Goal: Task Accomplishment & Management: Manage account settings

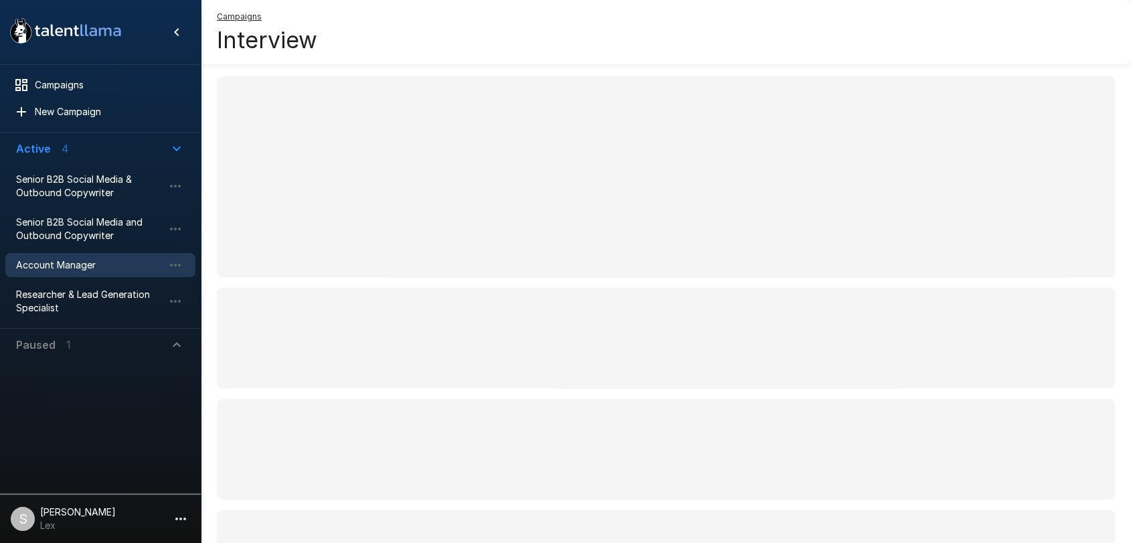
click at [70, 262] on span "Account Manager" at bounding box center [89, 264] width 147 height 13
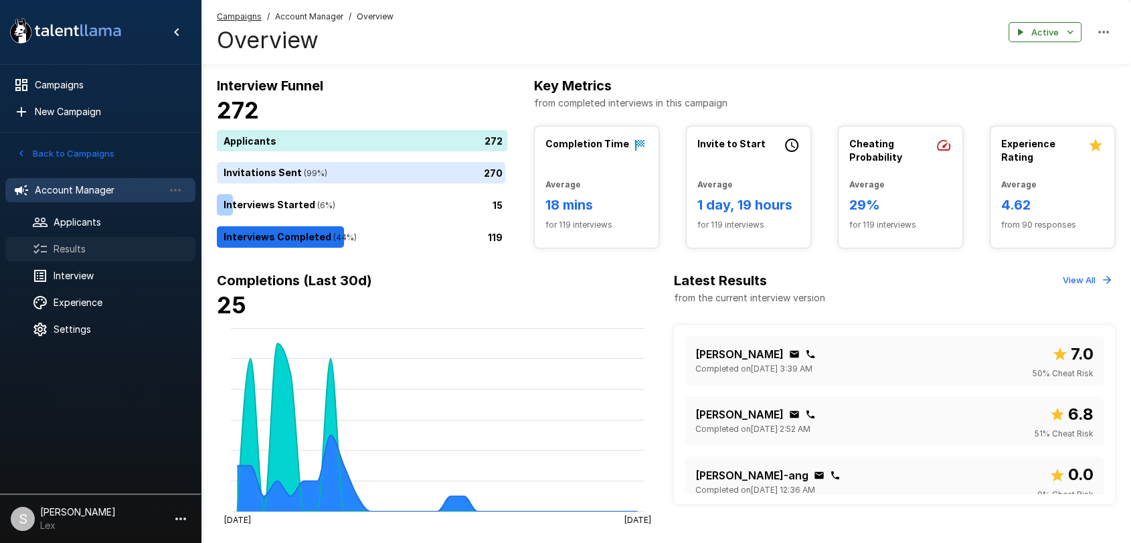
click at [70, 247] on span "Results" at bounding box center [119, 248] width 131 height 13
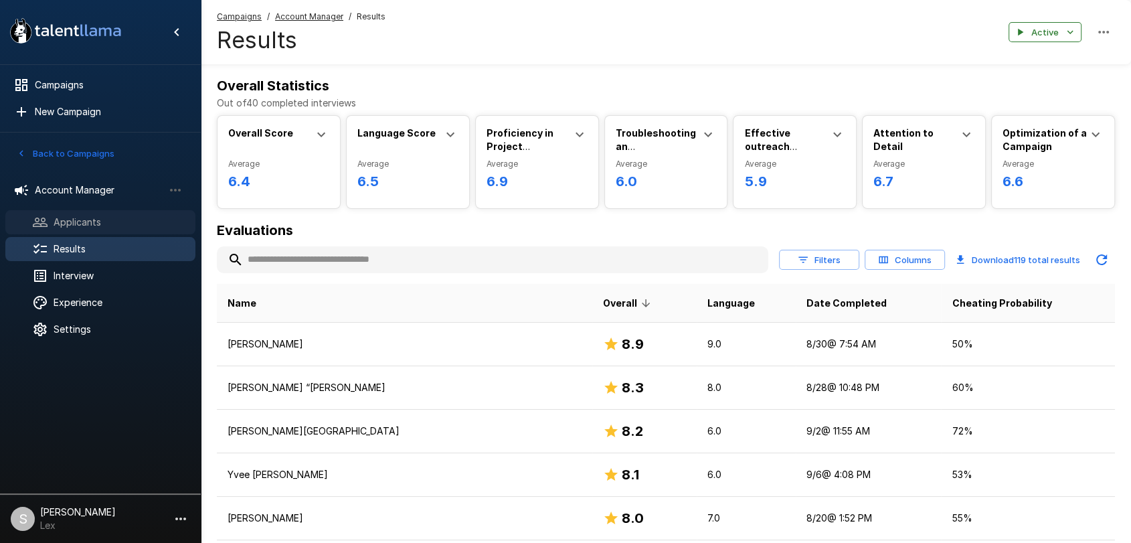
click at [100, 222] on span "Applicants" at bounding box center [119, 221] width 131 height 13
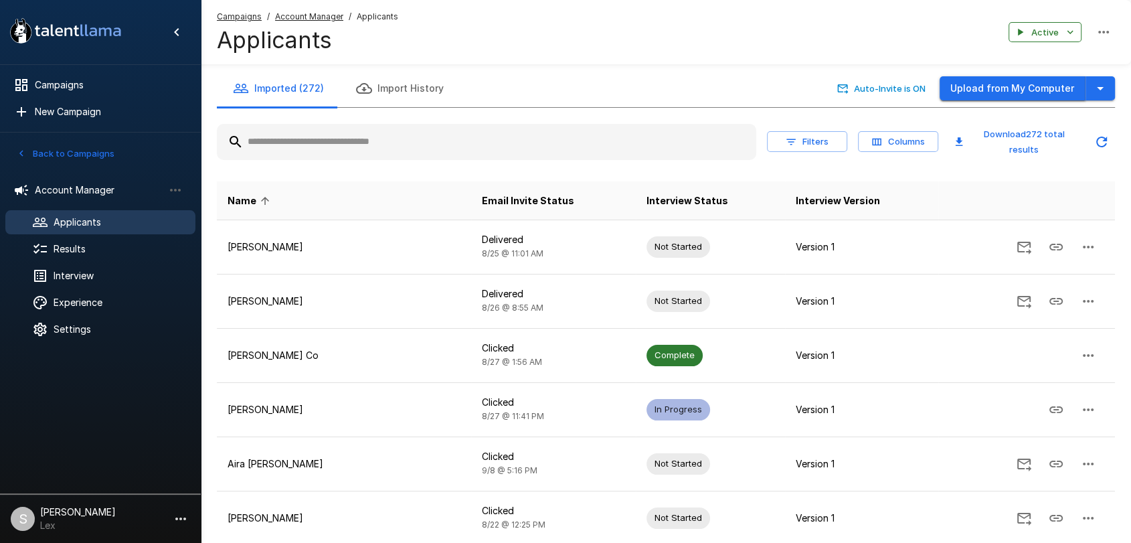
click at [1046, 84] on button "Upload from My Computer" at bounding box center [1013, 88] width 146 height 25
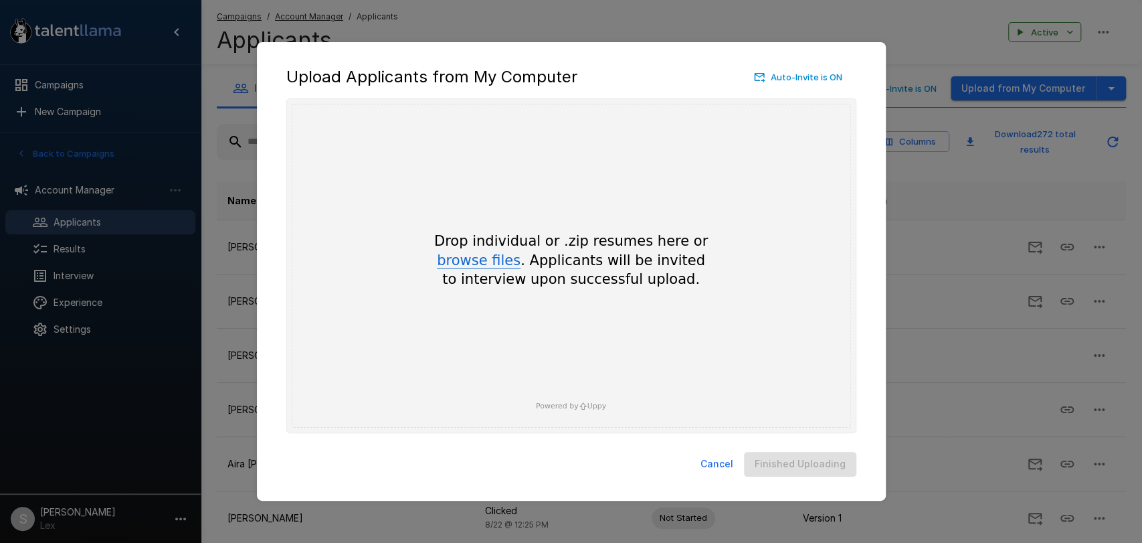
click at [491, 262] on button "browse files" at bounding box center [479, 261] width 84 height 15
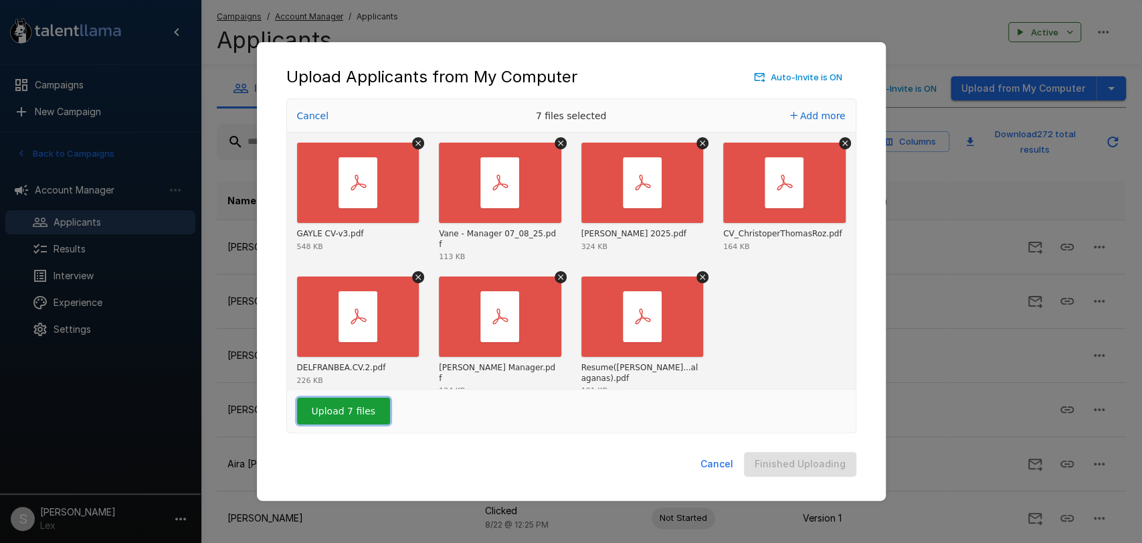
click at [351, 413] on button "Upload 7 files" at bounding box center [343, 411] width 93 height 27
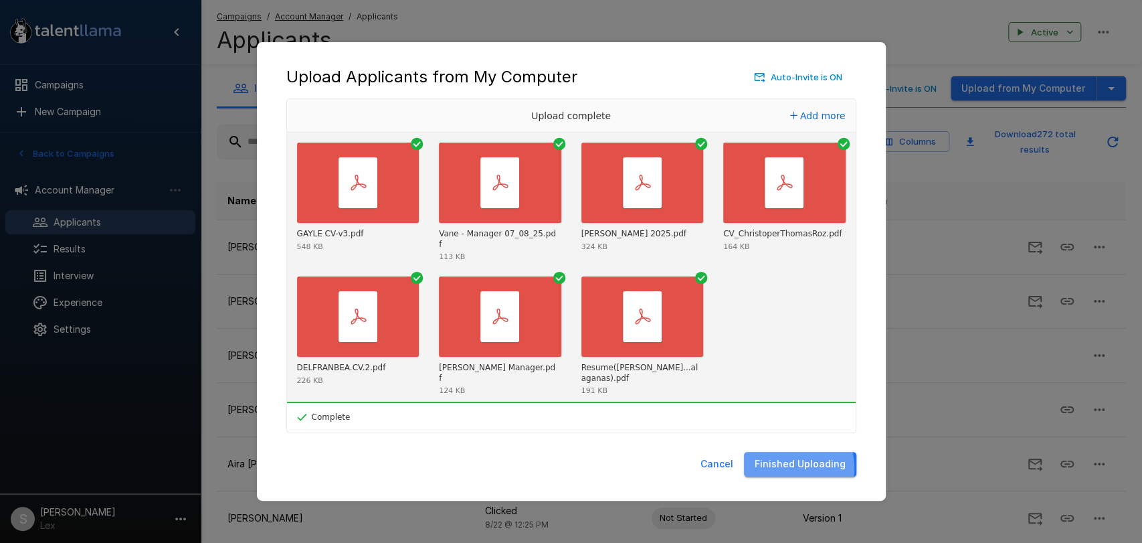
click at [791, 468] on button "Finished Uploading" at bounding box center [800, 464] width 112 height 25
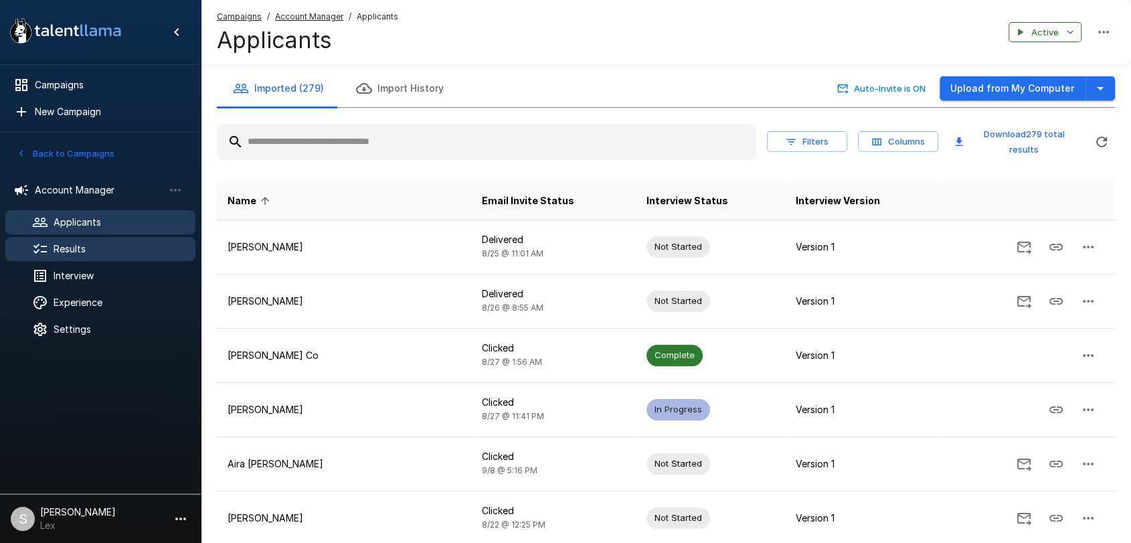
click at [86, 251] on span "Results" at bounding box center [119, 248] width 131 height 13
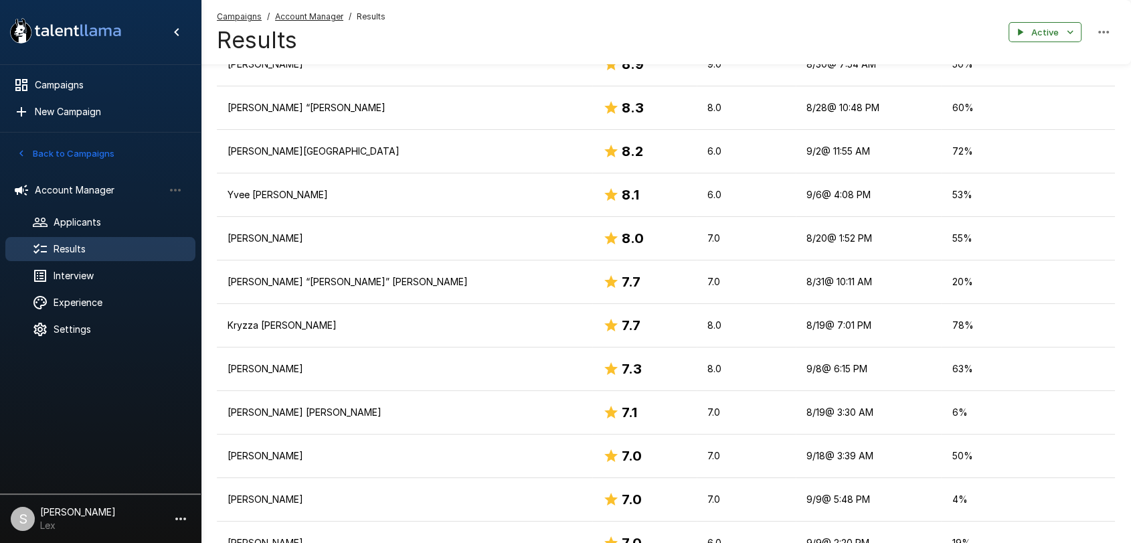
scroll to position [369, 0]
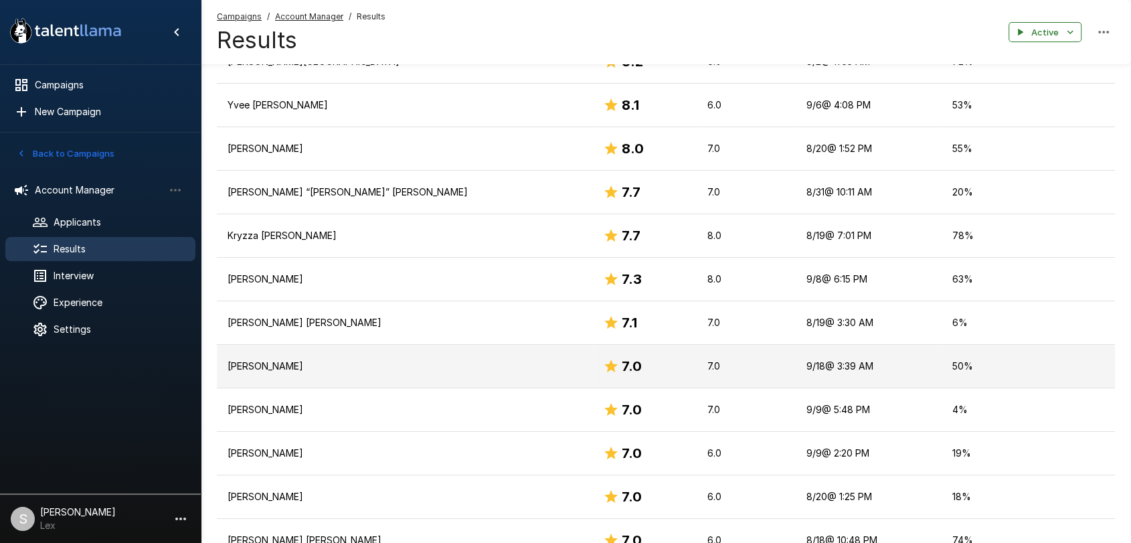
click at [298, 364] on p "Christine De Real" at bounding box center [405, 365] width 354 height 13
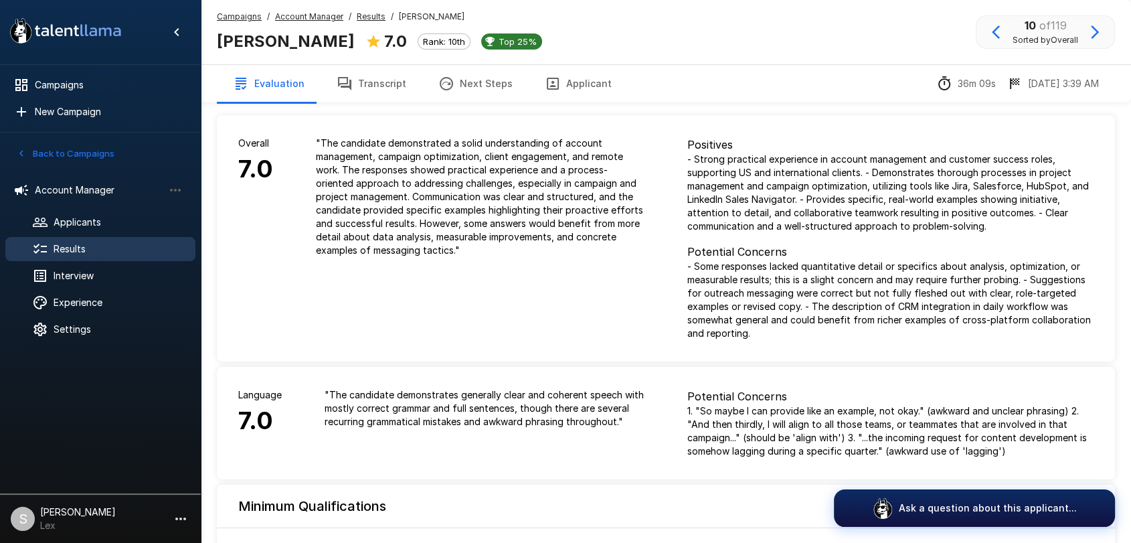
click at [580, 82] on button "Applicant" at bounding box center [578, 83] width 99 height 37
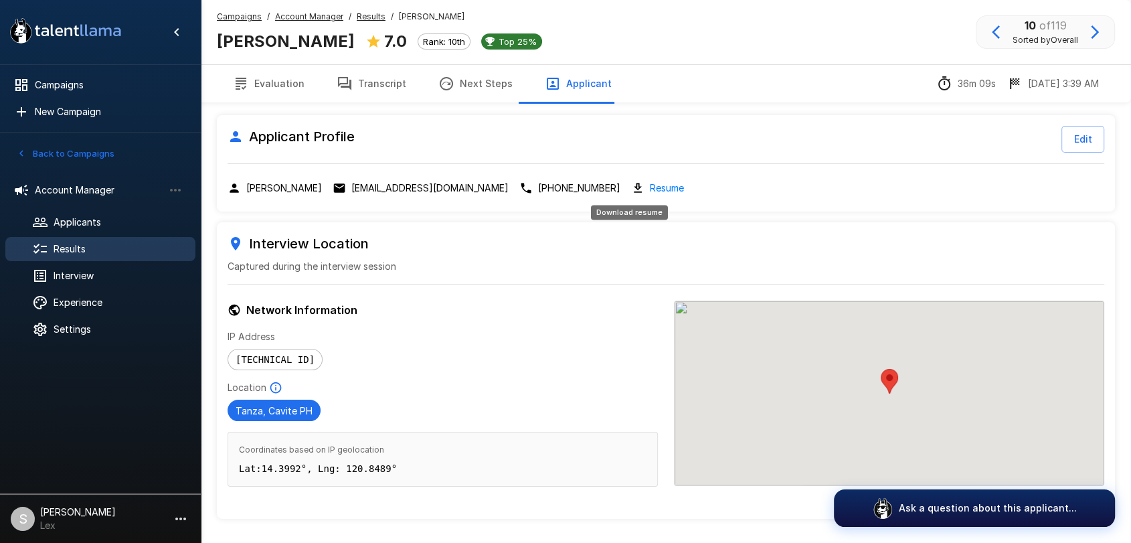
click at [650, 189] on link "Resume" at bounding box center [667, 187] width 34 height 15
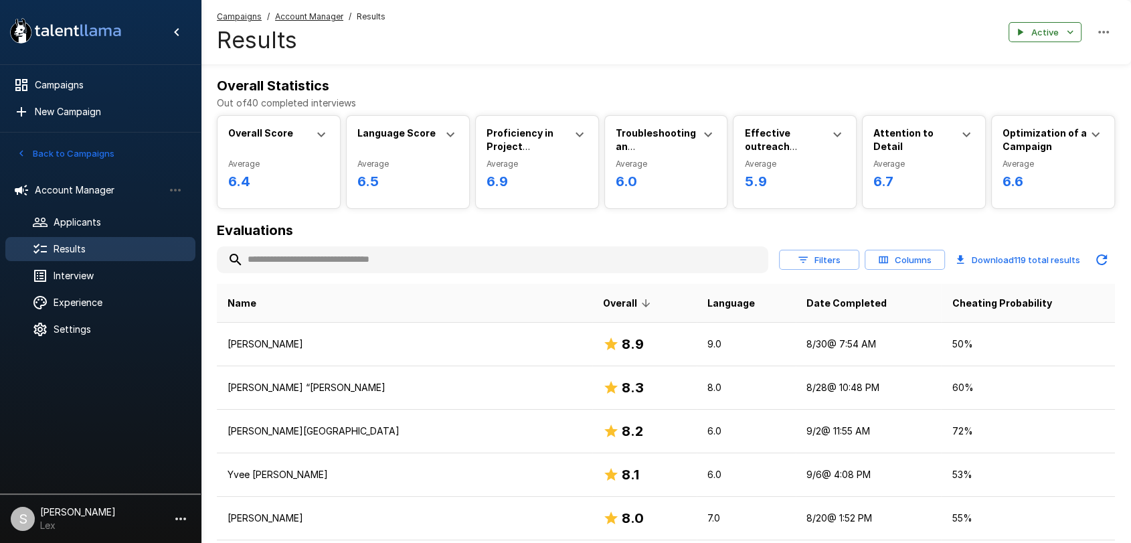
scroll to position [369, 0]
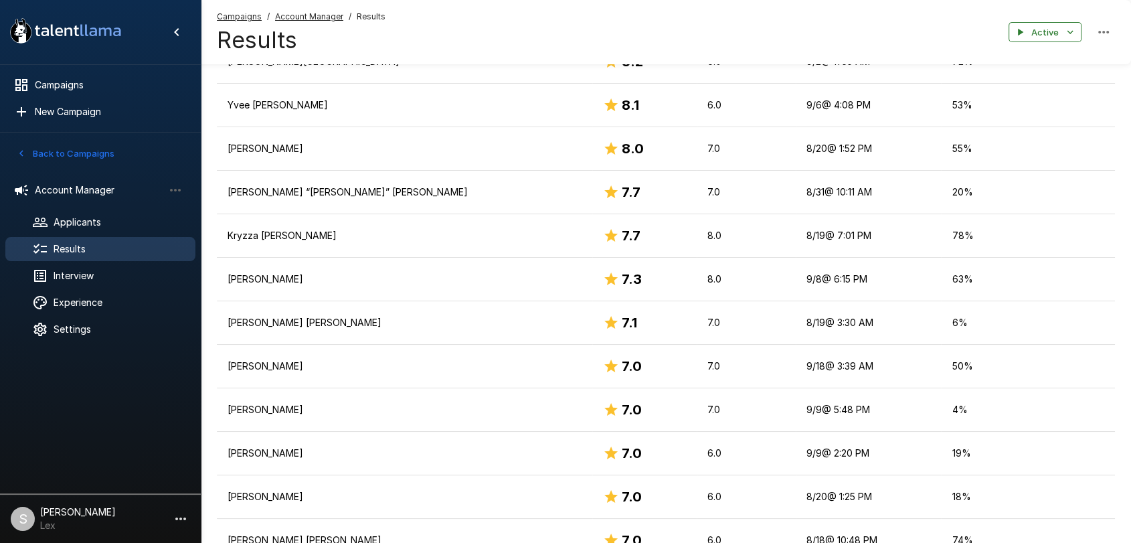
click at [82, 153] on button "Back to Campaigns" at bounding box center [65, 153] width 104 height 21
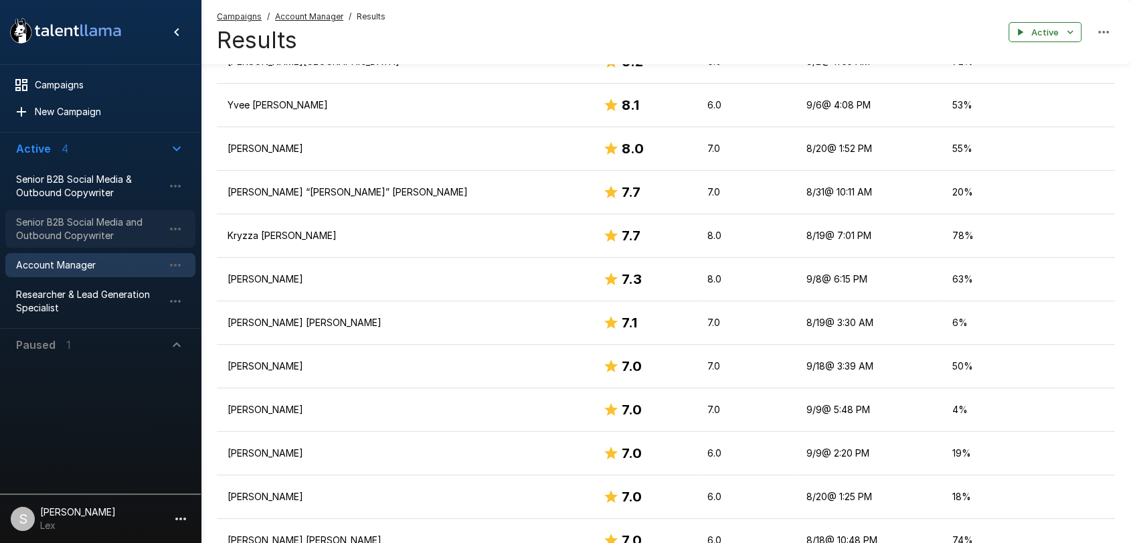
click at [82, 215] on span "Senior B2B Social Media and Outbound Copywriter" at bounding box center [89, 228] width 147 height 27
